Goal: Find specific page/section: Find specific page/section

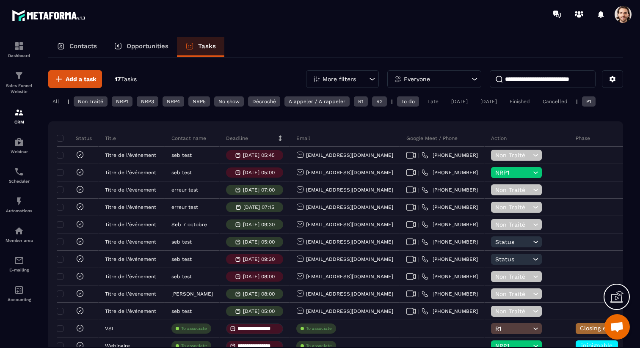
scroll to position [0, 46]
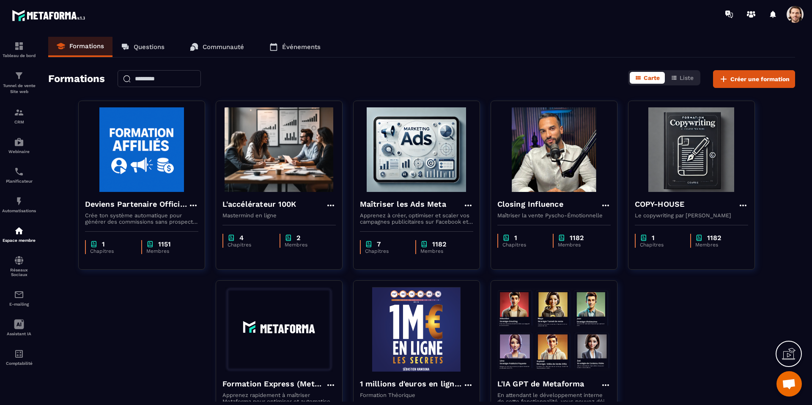
scroll to position [0, 0]
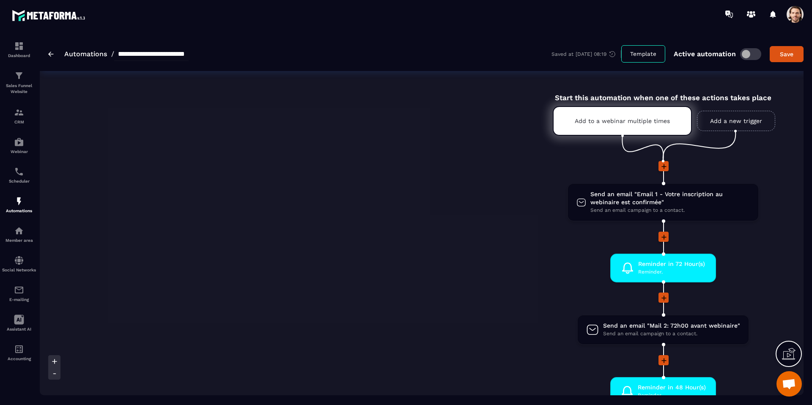
scroll to position [220, 0]
